Goal: Transaction & Acquisition: Book appointment/travel/reservation

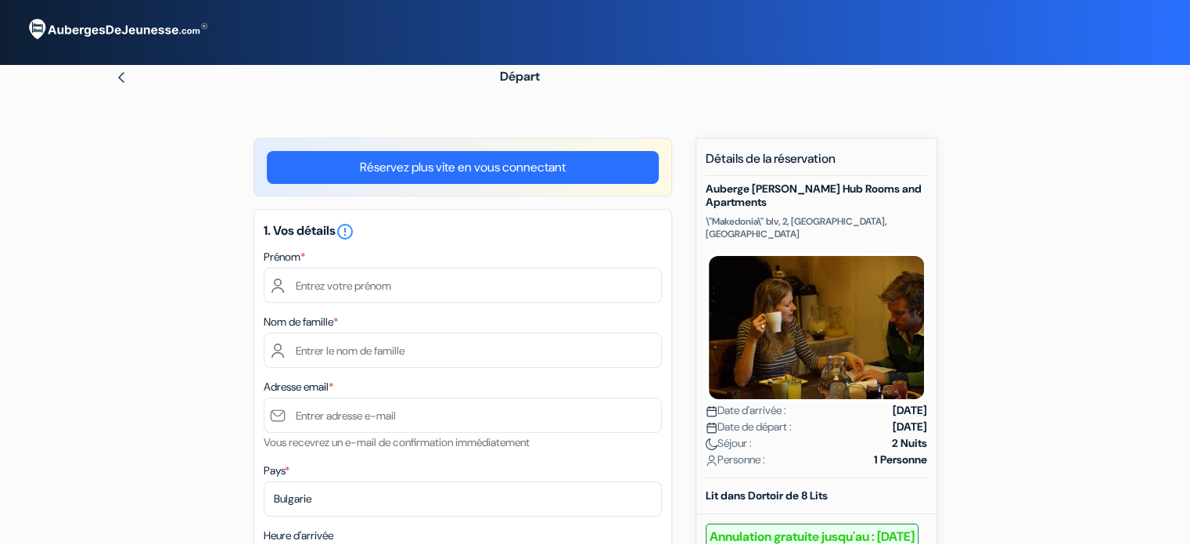
click at [413, 267] on div "Prénom *" at bounding box center [463, 275] width 398 height 56
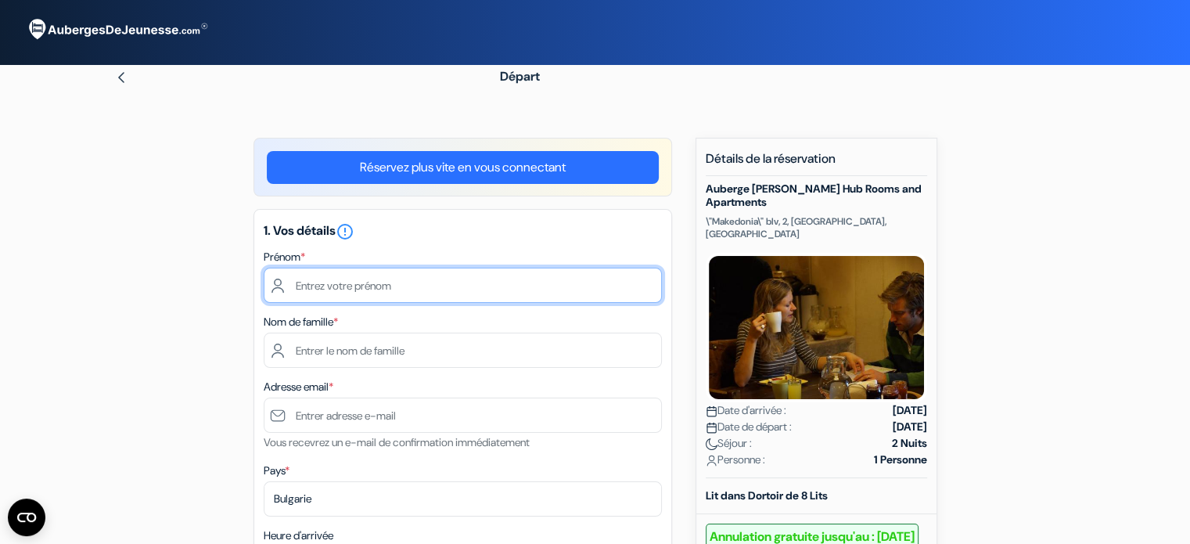
click at [407, 289] on input "text" at bounding box center [463, 285] width 398 height 35
type input "[PERSON_NAME]"
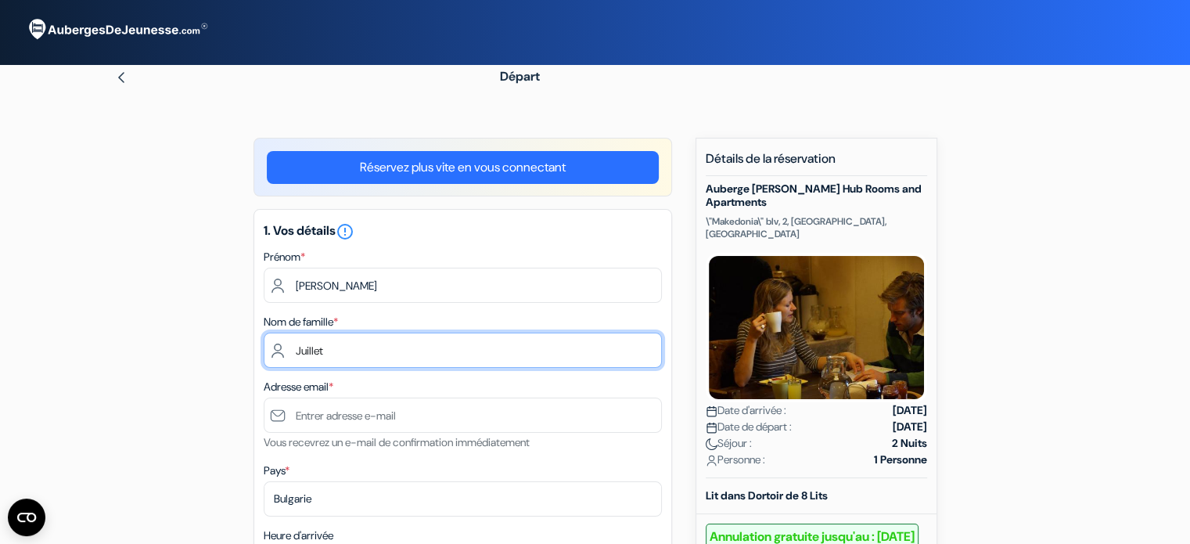
type input "Juillet"
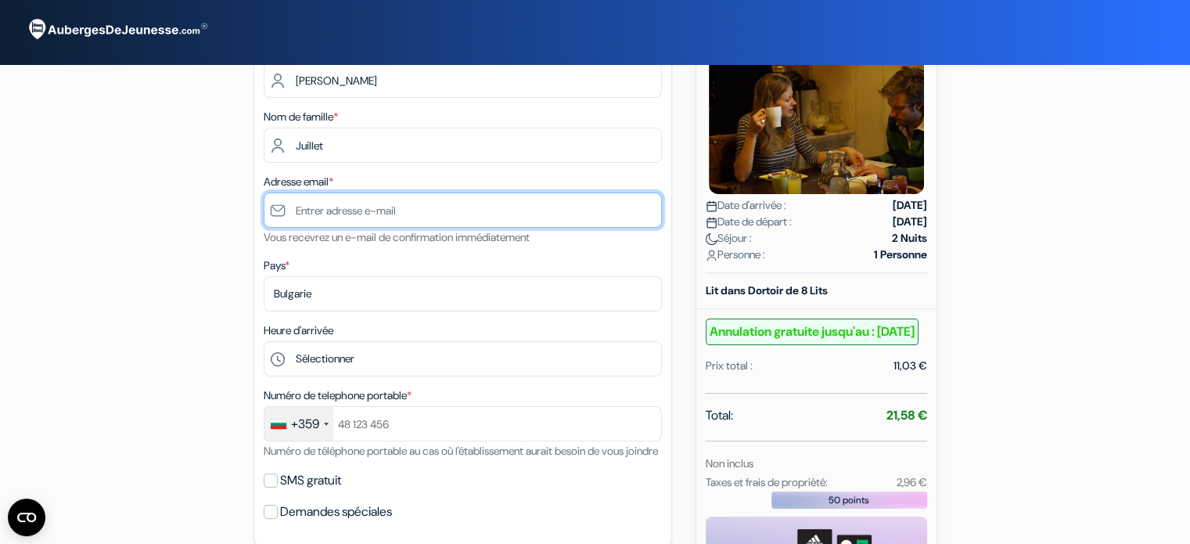
scroll to position [207, 0]
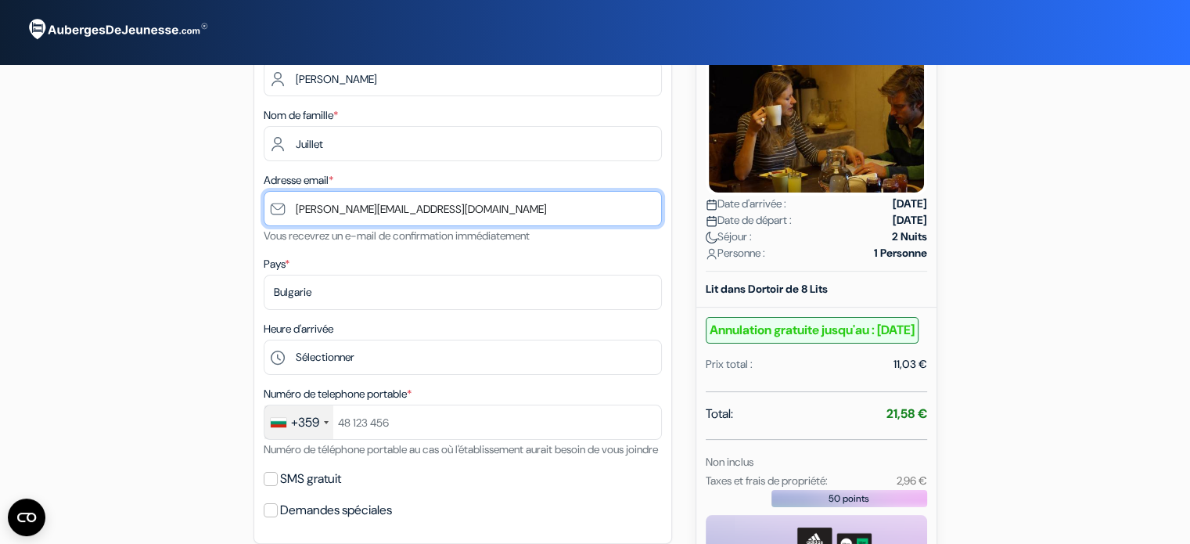
type input "[PERSON_NAME][EMAIL_ADDRESS][DOMAIN_NAME]"
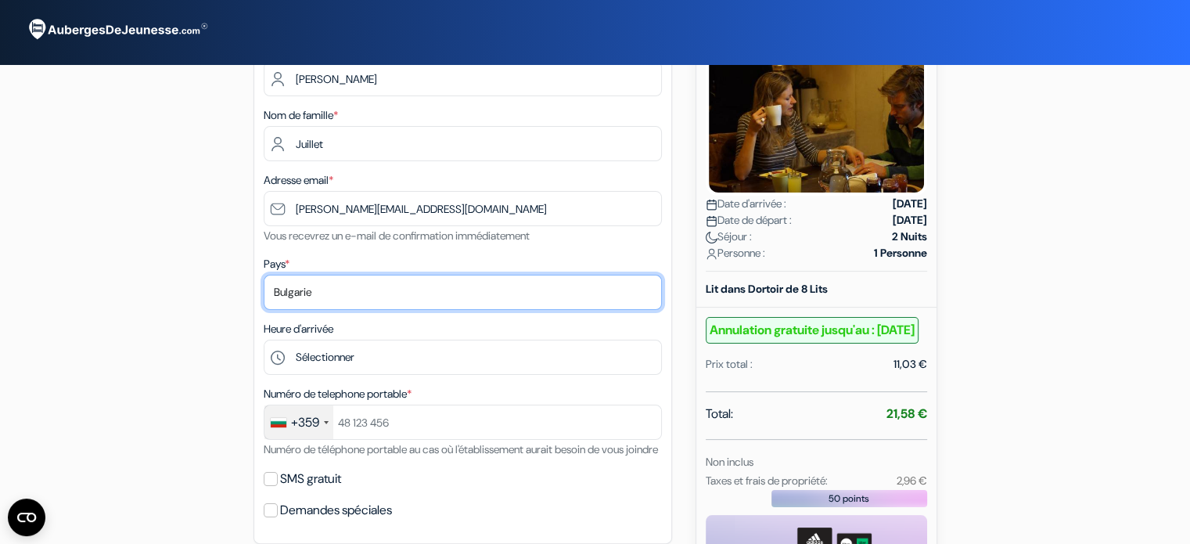
click at [365, 307] on select "Selectionner le pays Abkhazie Afghanistan Afrique du Sud Albanie Algérie Allema…" at bounding box center [463, 292] width 398 height 35
select select "fr"
click at [264, 275] on select "Selectionner le pays Abkhazie Afghanistan Afrique du Sud Albanie Algérie Allema…" at bounding box center [463, 292] width 398 height 35
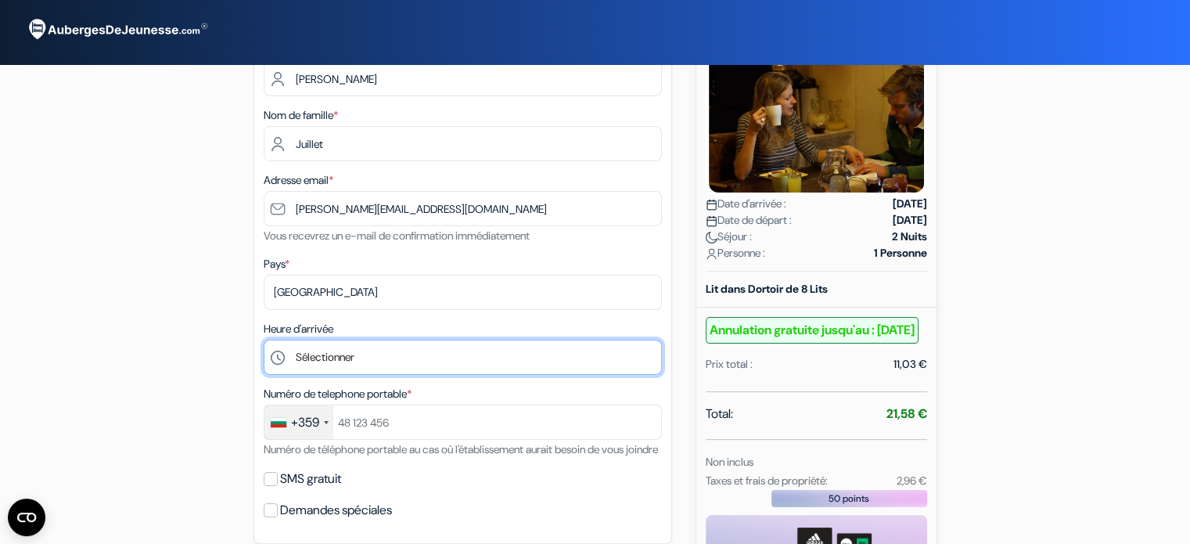
click at [379, 365] on select "Sélectionner 14:00 15:00 16:00 17:00 18:00 19:00 20:00 21:00 22:00 23:00 0:00" at bounding box center [463, 357] width 398 height 35
select select "18"
click at [264, 340] on select "Sélectionner 14:00 15:00 16:00 17:00 18:00 19:00 20:00 21:00 22:00 23:00 0:00" at bounding box center [463, 357] width 398 height 35
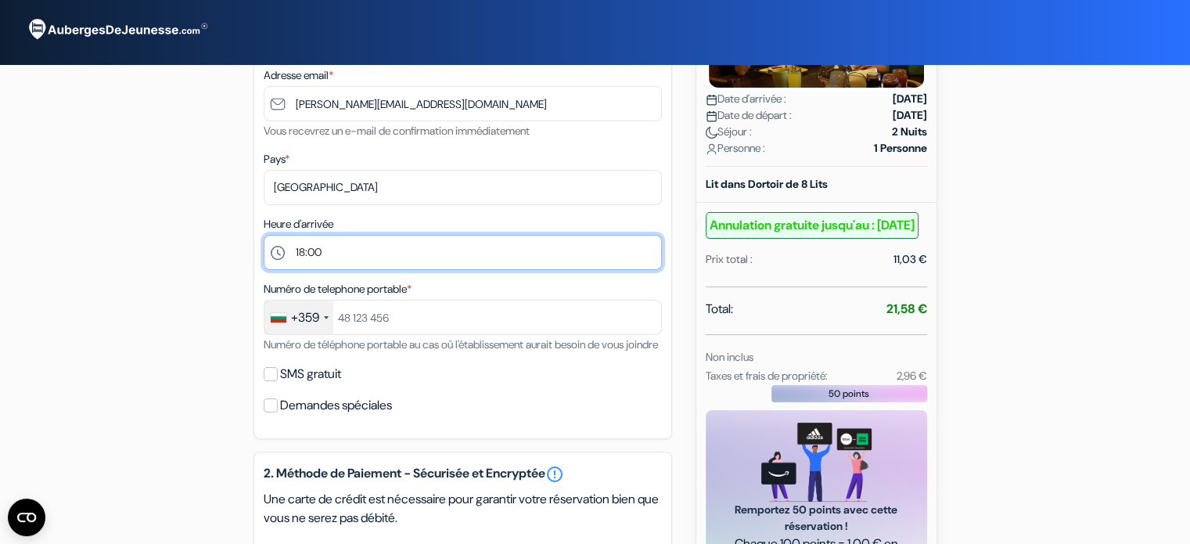
scroll to position [312, 0]
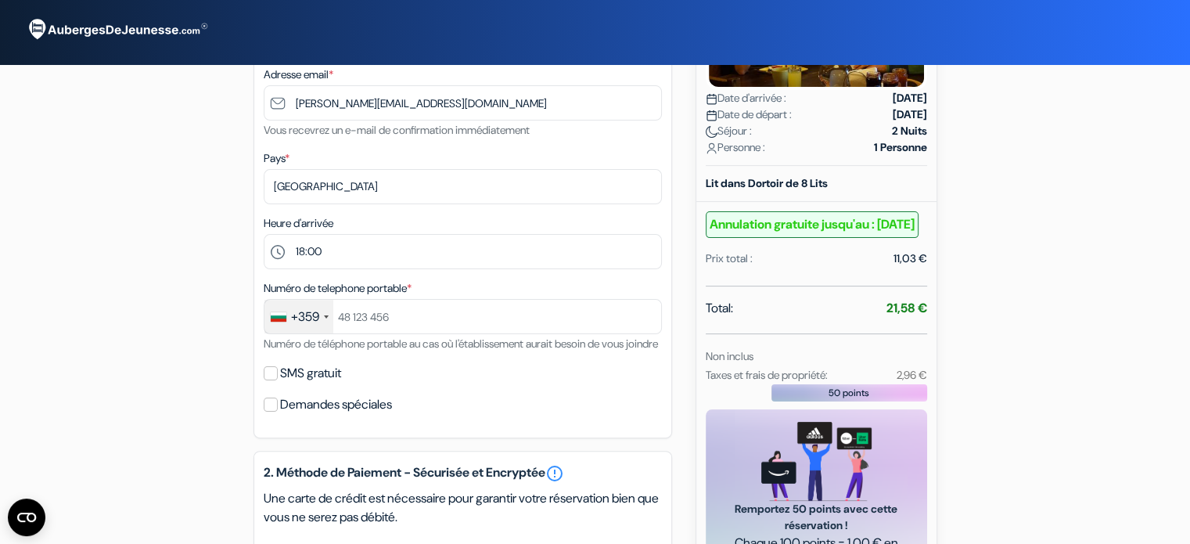
click at [281, 320] on div at bounding box center [279, 316] width 16 height 9
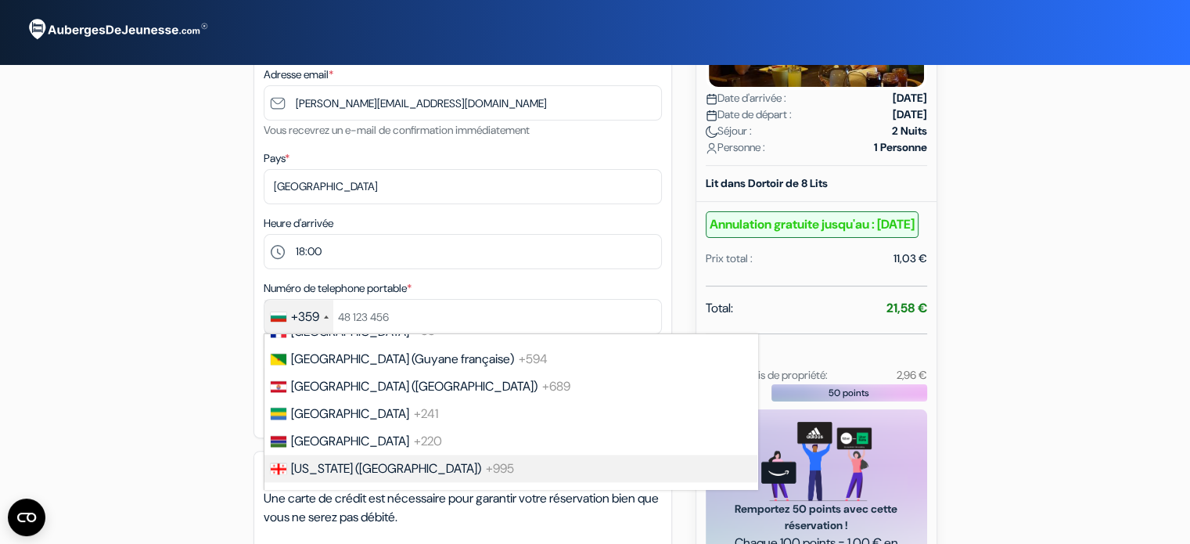
scroll to position [2189, 0]
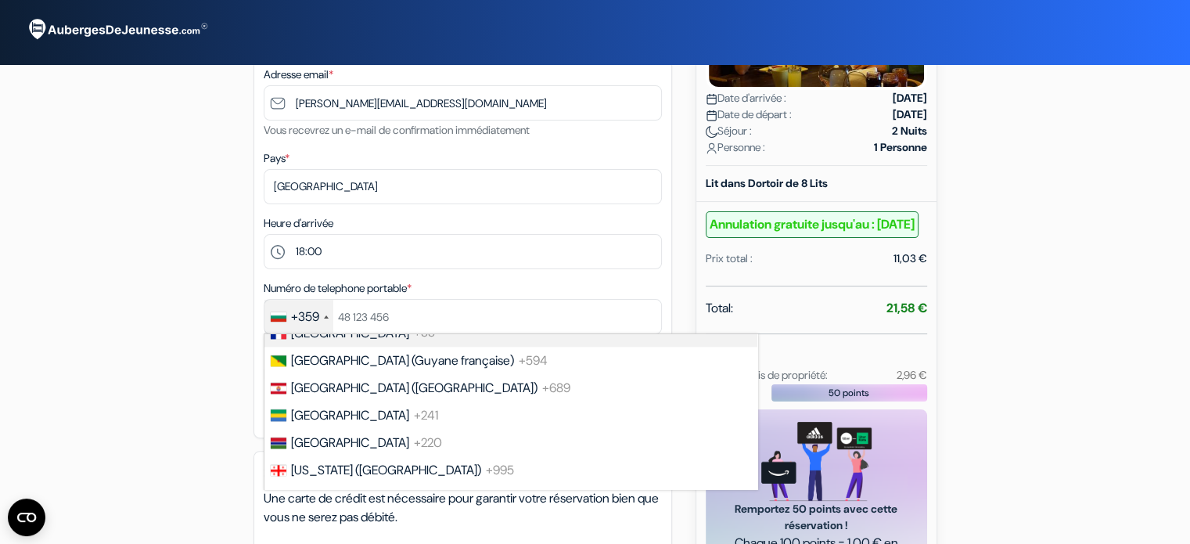
click at [414, 341] on span "+33" at bounding box center [424, 333] width 21 height 16
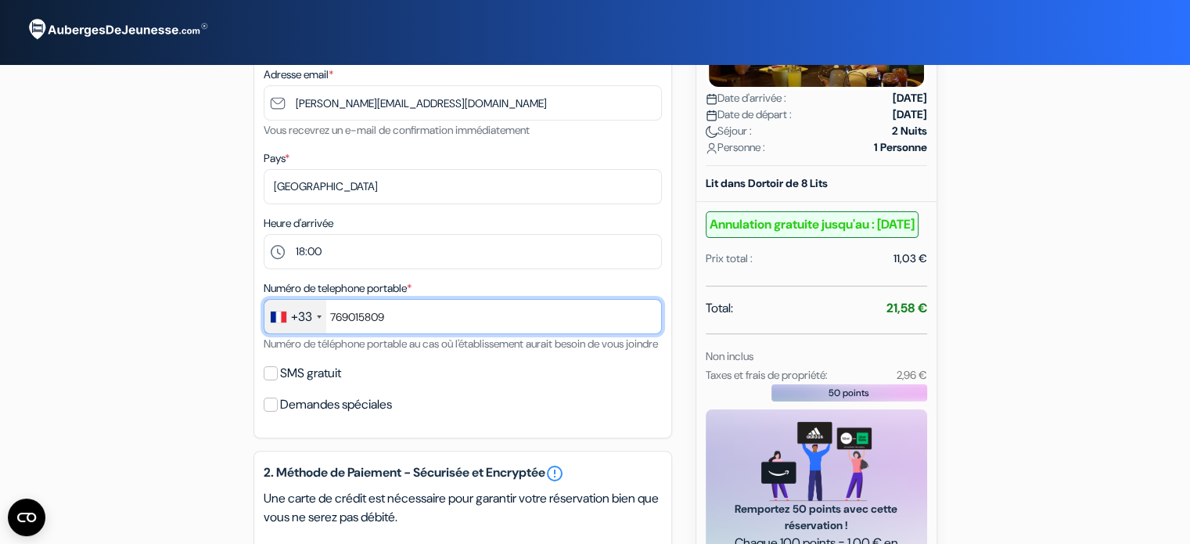
type input "769015809"
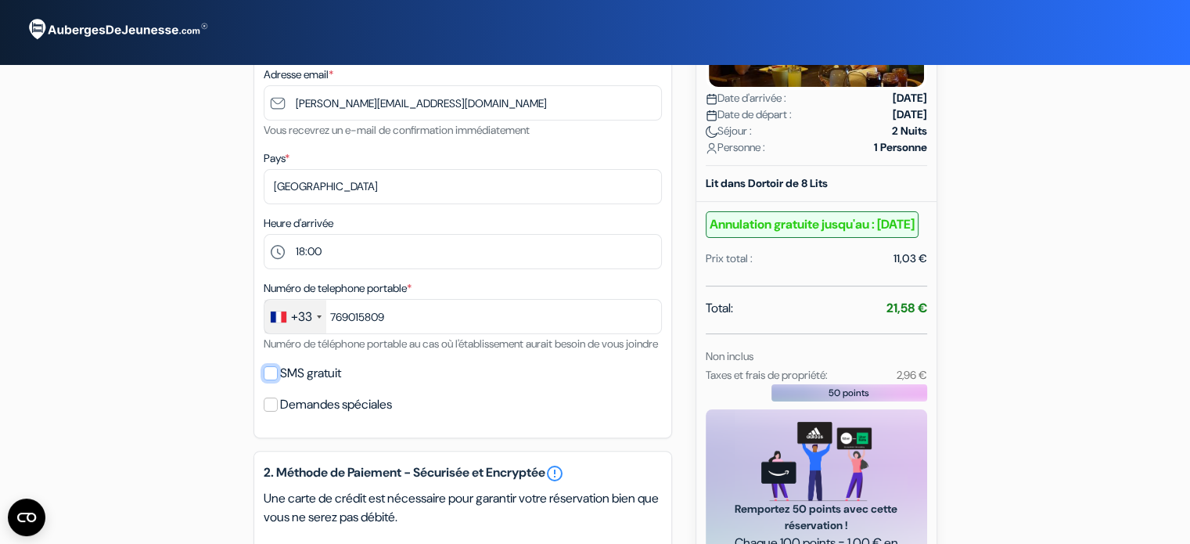
click at [265, 380] on input "SMS gratuit" at bounding box center [271, 373] width 14 height 14
checkbox input "true"
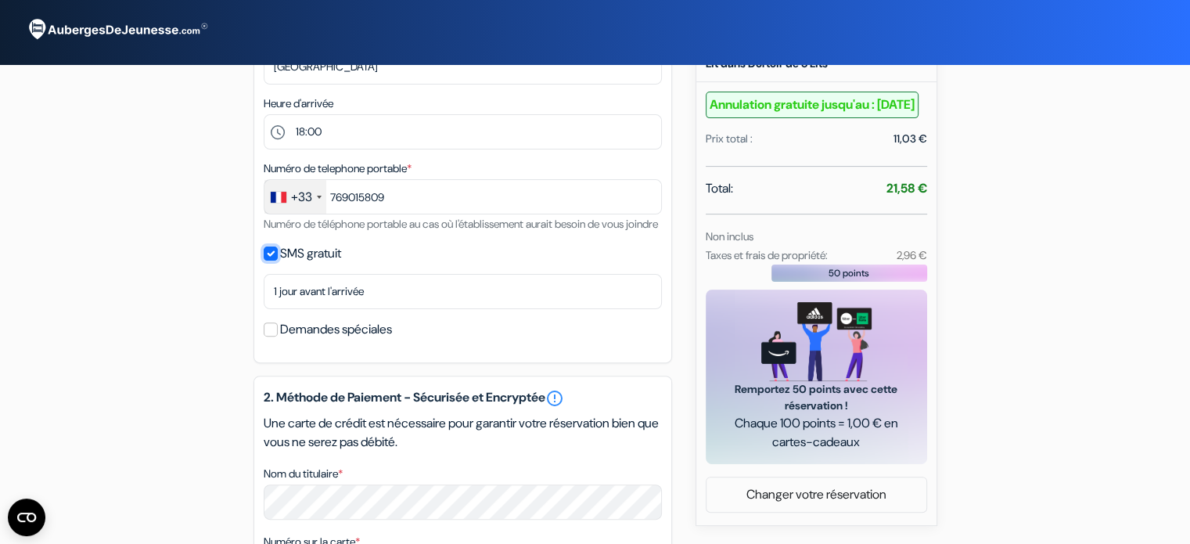
scroll to position [440, 0]
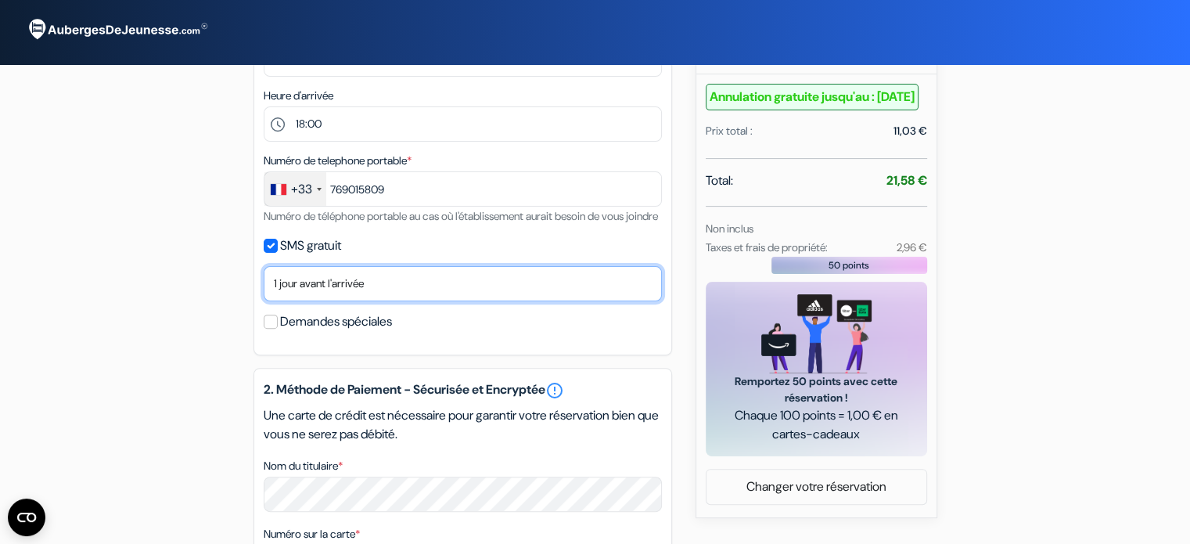
click at [356, 301] on select "Non merci Maintenant Le jour de votre arrivée 1 jour avant l'arrivée 2 jours av…" at bounding box center [463, 283] width 398 height 35
select select "0"
click at [264, 286] on select "Non merci Maintenant Le jour de votre arrivée 1 jour avant l'arrivée 2 jours av…" at bounding box center [463, 283] width 398 height 35
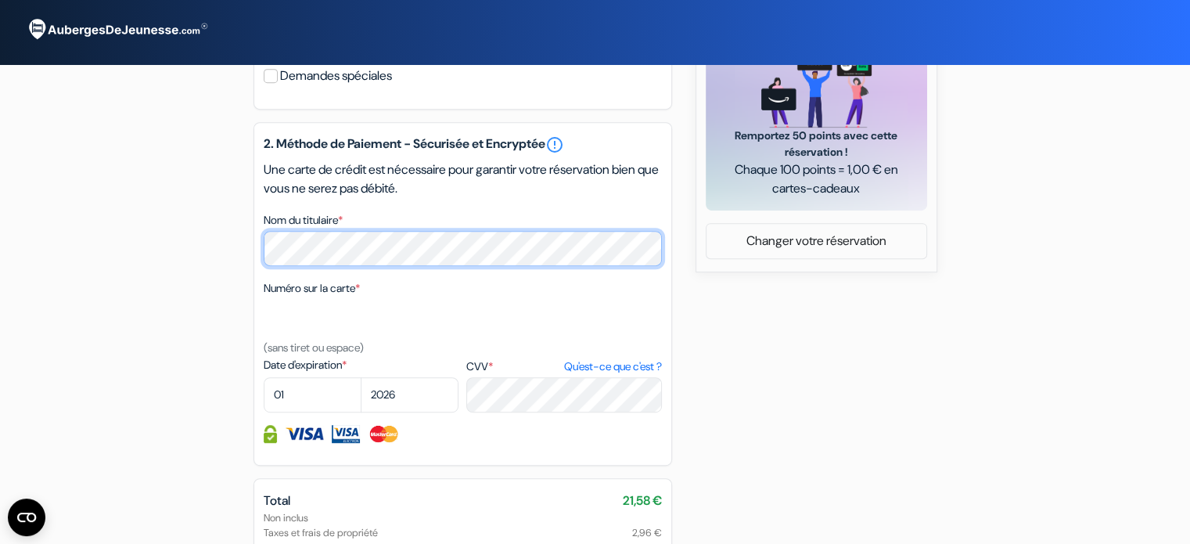
scroll to position [685, 0]
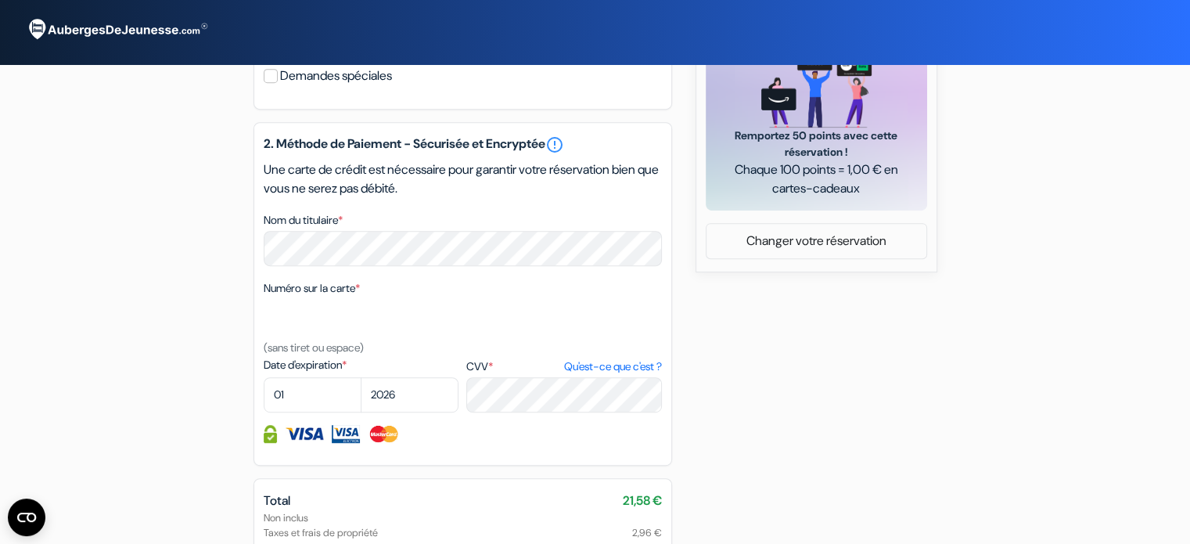
click at [343, 297] on label "Numéro sur la carte *" at bounding box center [312, 288] width 96 height 16
click at [0, 0] on textarea "Nom du titulaire *" at bounding box center [0, 0] width 0 height 0
click at [343, 297] on label "Numéro sur la carte *" at bounding box center [312, 288] width 96 height 16
click at [0, 0] on textarea "Nom du titulaire *" at bounding box center [0, 0] width 0 height 0
click at [343, 297] on label "Numéro sur la carte *" at bounding box center [312, 288] width 96 height 16
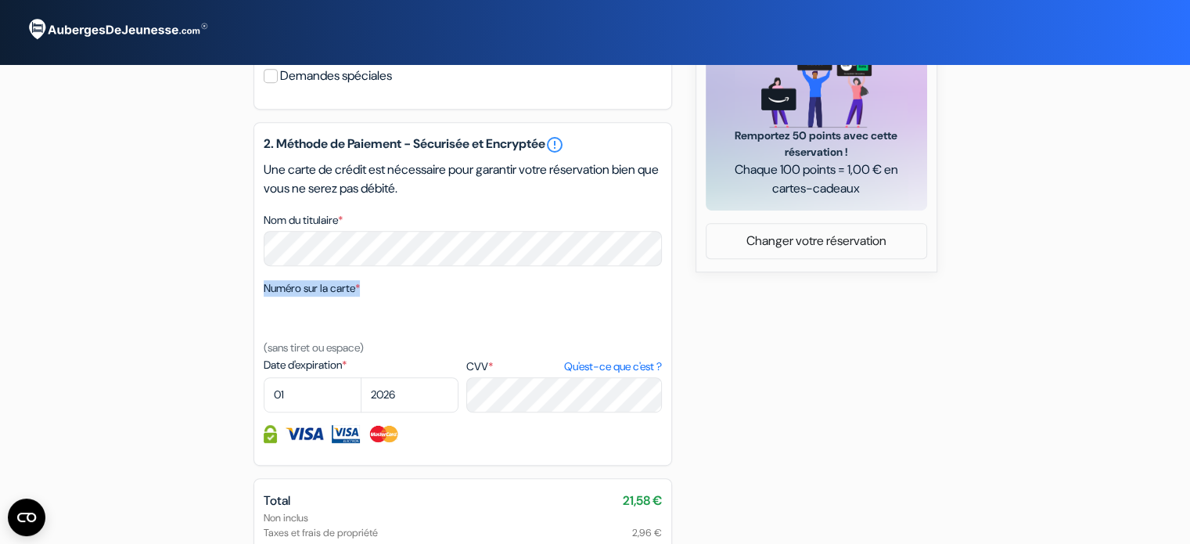
click at [0, 0] on textarea "Nom du titulaire *" at bounding box center [0, 0] width 0 height 0
click at [346, 297] on label "Numéro sur la carte *" at bounding box center [312, 288] width 96 height 16
click at [0, 0] on textarea "Nom du titulaire *" at bounding box center [0, 0] width 0 height 0
click at [346, 297] on label "Numéro sur la carte *" at bounding box center [312, 288] width 96 height 16
click at [0, 0] on textarea "Nom du titulaire *" at bounding box center [0, 0] width 0 height 0
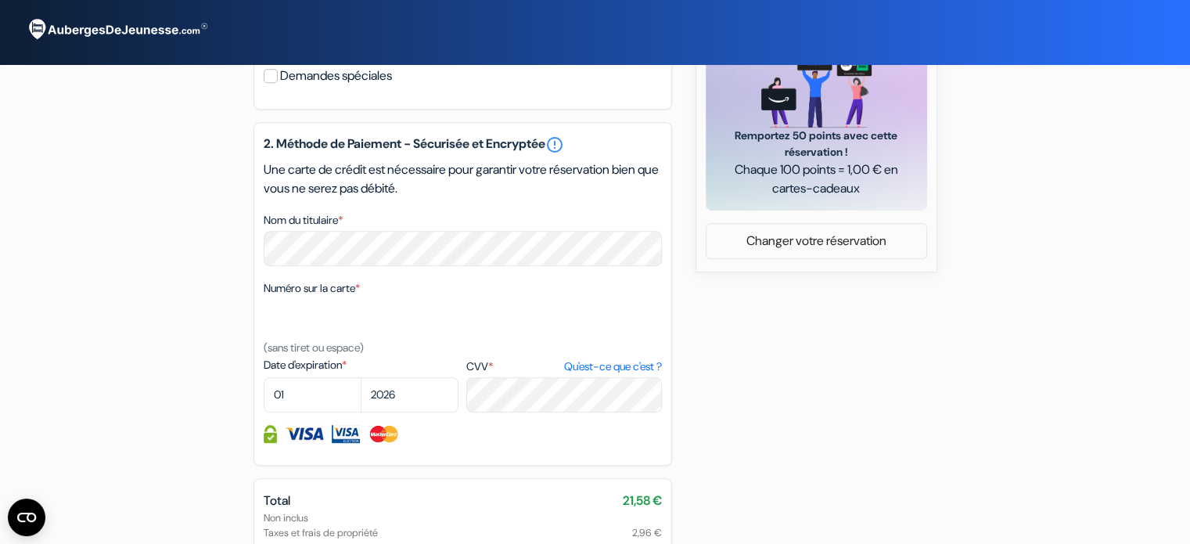
click at [346, 297] on label "Numéro sur la carte *" at bounding box center [312, 288] width 96 height 16
click at [0, 0] on textarea "Nom du titulaire *" at bounding box center [0, 0] width 0 height 0
click at [346, 297] on label "Numéro sur la carte *" at bounding box center [312, 288] width 96 height 16
click at [0, 0] on textarea "Nom du titulaire *" at bounding box center [0, 0] width 0 height 0
click at [346, 297] on label "Numéro sur la carte *" at bounding box center [312, 288] width 96 height 16
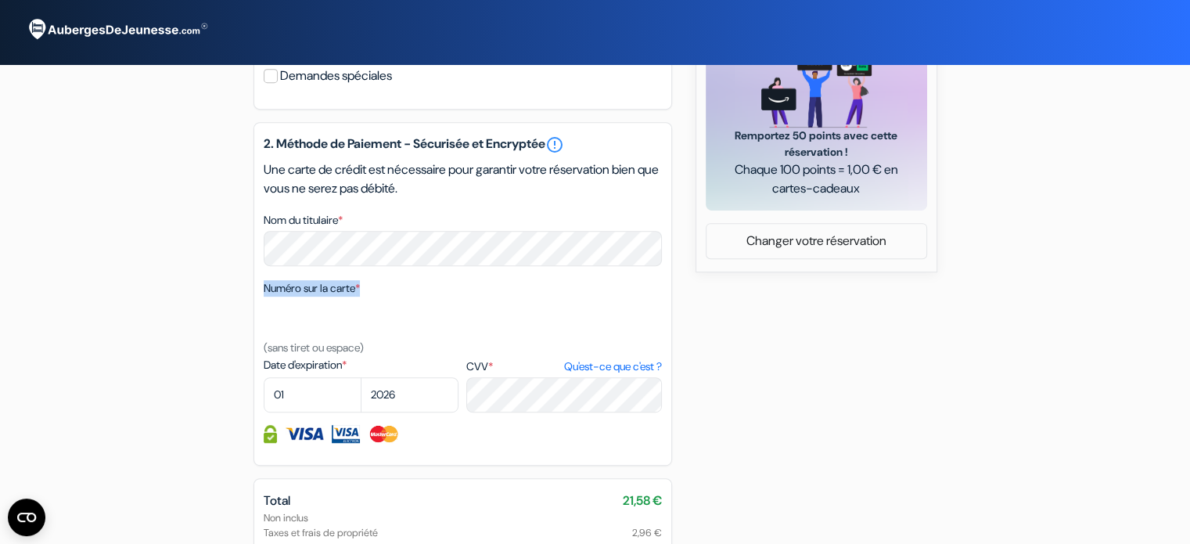
click at [0, 0] on textarea "Nom du titulaire *" at bounding box center [0, 0] width 0 height 0
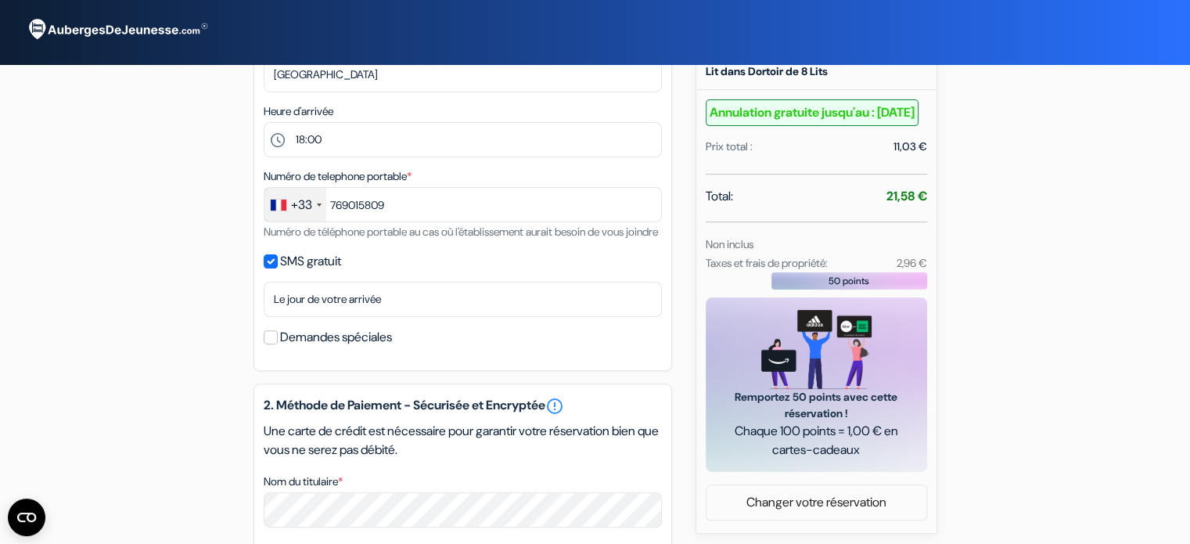
scroll to position [416, 0]
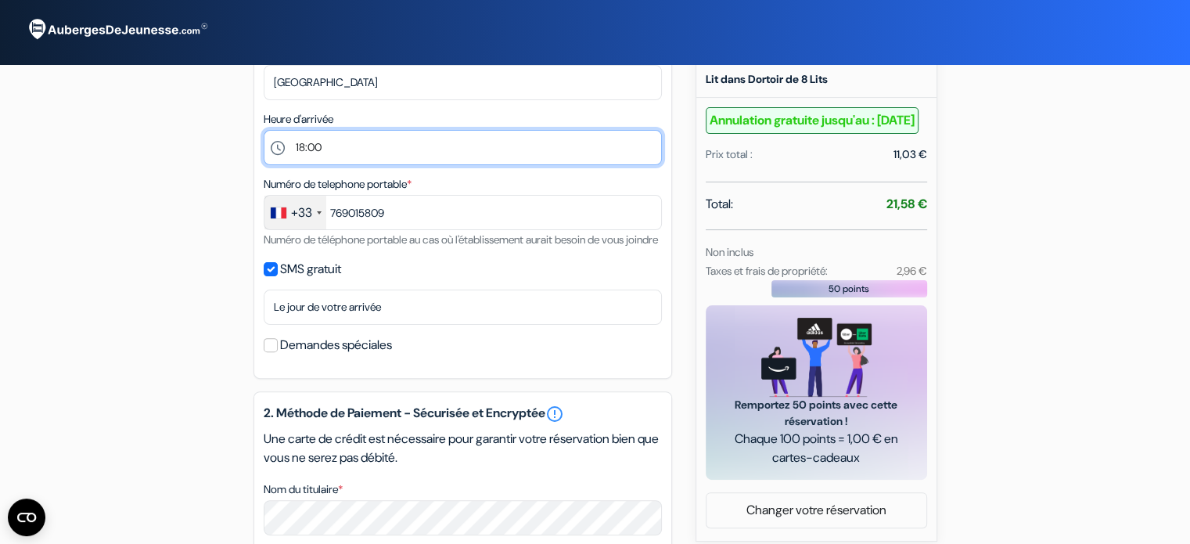
click at [318, 143] on select "Sélectionner 14:00 15:00 16:00 17:00 18:00 19:00 20:00 21:00 22:00 23:00 0:00" at bounding box center [463, 147] width 398 height 35
select select "19"
click at [264, 131] on select "Sélectionner 14:00 15:00 16:00 17:00 18:00 19:00 20:00 21:00 22:00 23:00 0:00" at bounding box center [463, 147] width 398 height 35
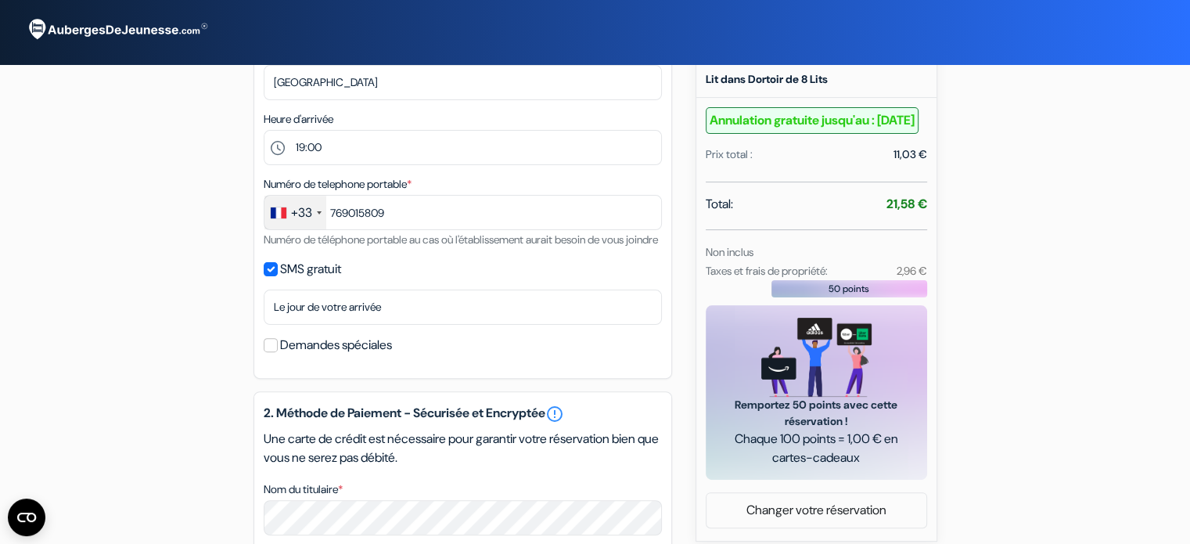
click at [167, 268] on div "add_box Auberge Mostel Hub Rooms and Apartments \"Makedonia\" blv, 2, Sofia, Bu…" at bounding box center [595, 347] width 1033 height 1253
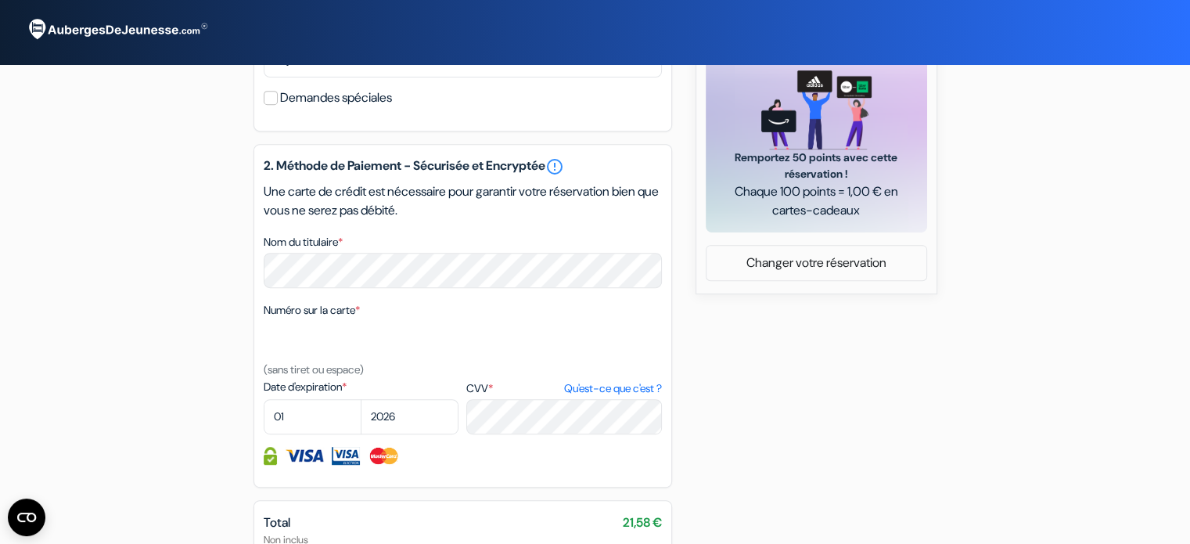
scroll to position [663, 0]
click at [318, 431] on select "01 02 03 04 05 06 07 08 09 10 11 12" at bounding box center [313, 416] width 98 height 35
click at [264, 419] on select "01 02 03 04 05 06 07 08 09 10 11 12" at bounding box center [313, 416] width 98 height 35
click at [313, 434] on select "01 02 03 04 05 06 07 08 09 10 11 12" at bounding box center [313, 416] width 98 height 35
select select "06"
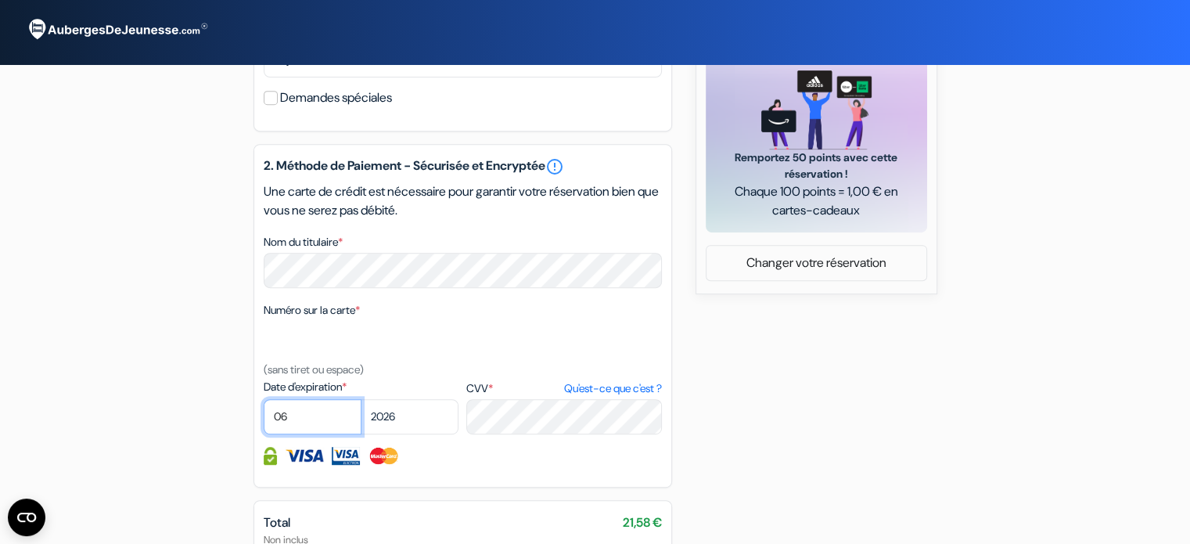
click at [264, 419] on select "01 02 03 04 05 06 07 08 09 10 11 12" at bounding box center [313, 416] width 98 height 35
click at [391, 434] on select "2025 2026 2027 2028 2029 2030 2031 2032 2033 2034 2035 2036 2037 2038 2039 2040…" at bounding box center [410, 416] width 98 height 35
select select "2027"
click at [361, 419] on select "2025 2026 2027 2028 2029 2030 2031 2032 2033 2034 2035 2036 2037 2038 2039 2040…" at bounding box center [410, 416] width 98 height 35
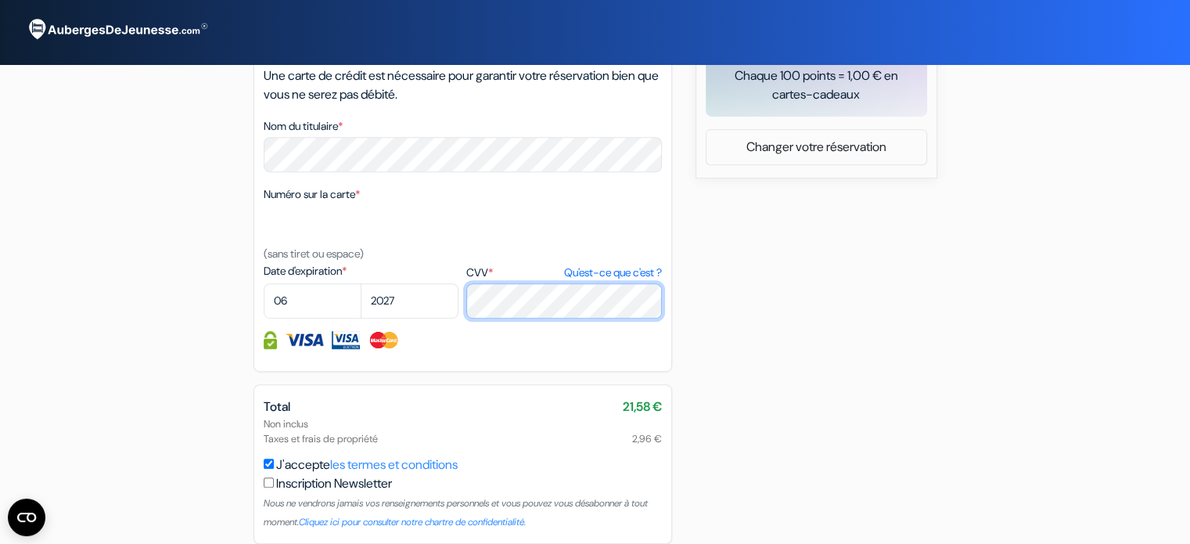
scroll to position [867, 0]
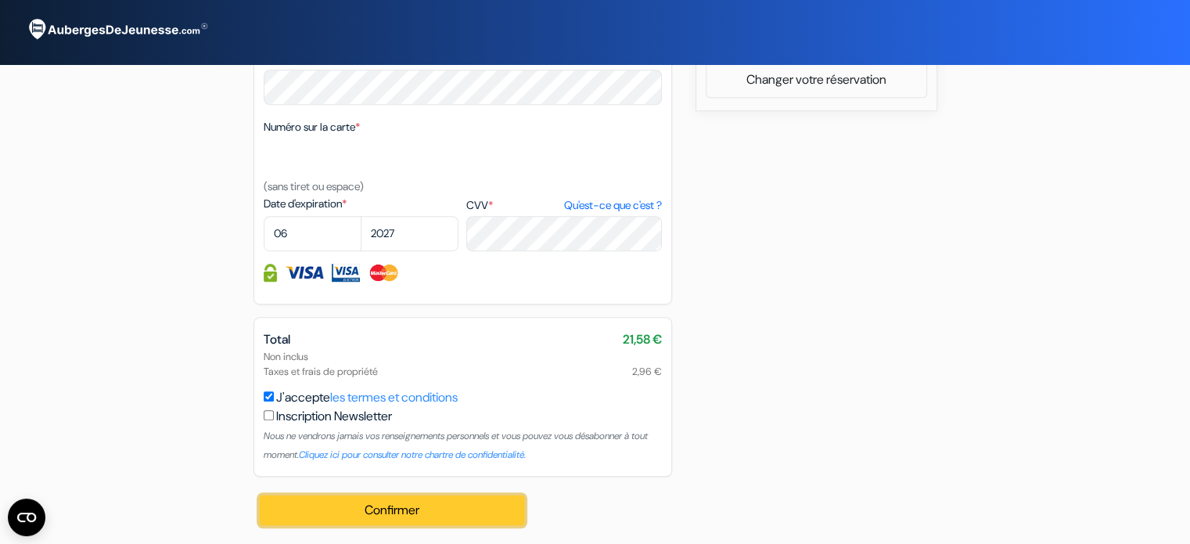
click at [376, 514] on button "Confirmer Loading..." at bounding box center [392, 510] width 265 height 30
